Goal: Task Accomplishment & Management: Manage account settings

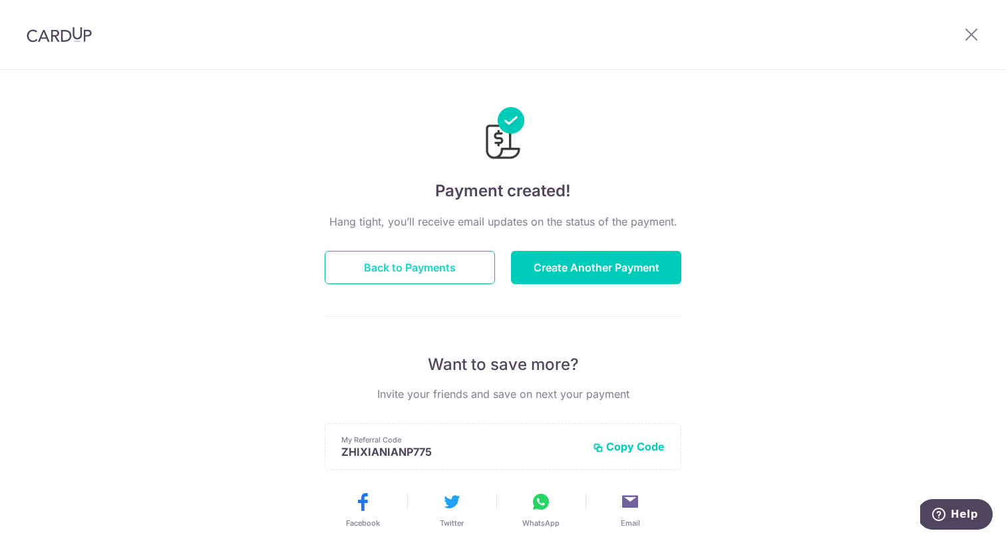
click at [464, 258] on button "Back to Payments" at bounding box center [410, 267] width 170 height 33
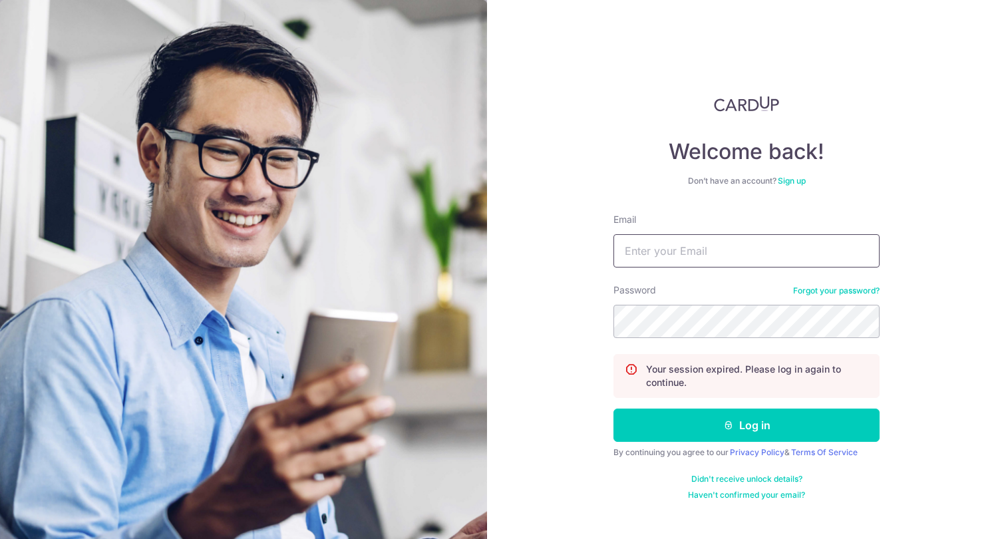
type input "admin@pangngdental.com"
click at [746, 425] on button "Log in" at bounding box center [746, 424] width 266 height 33
